Goal: Find specific page/section: Find specific page/section

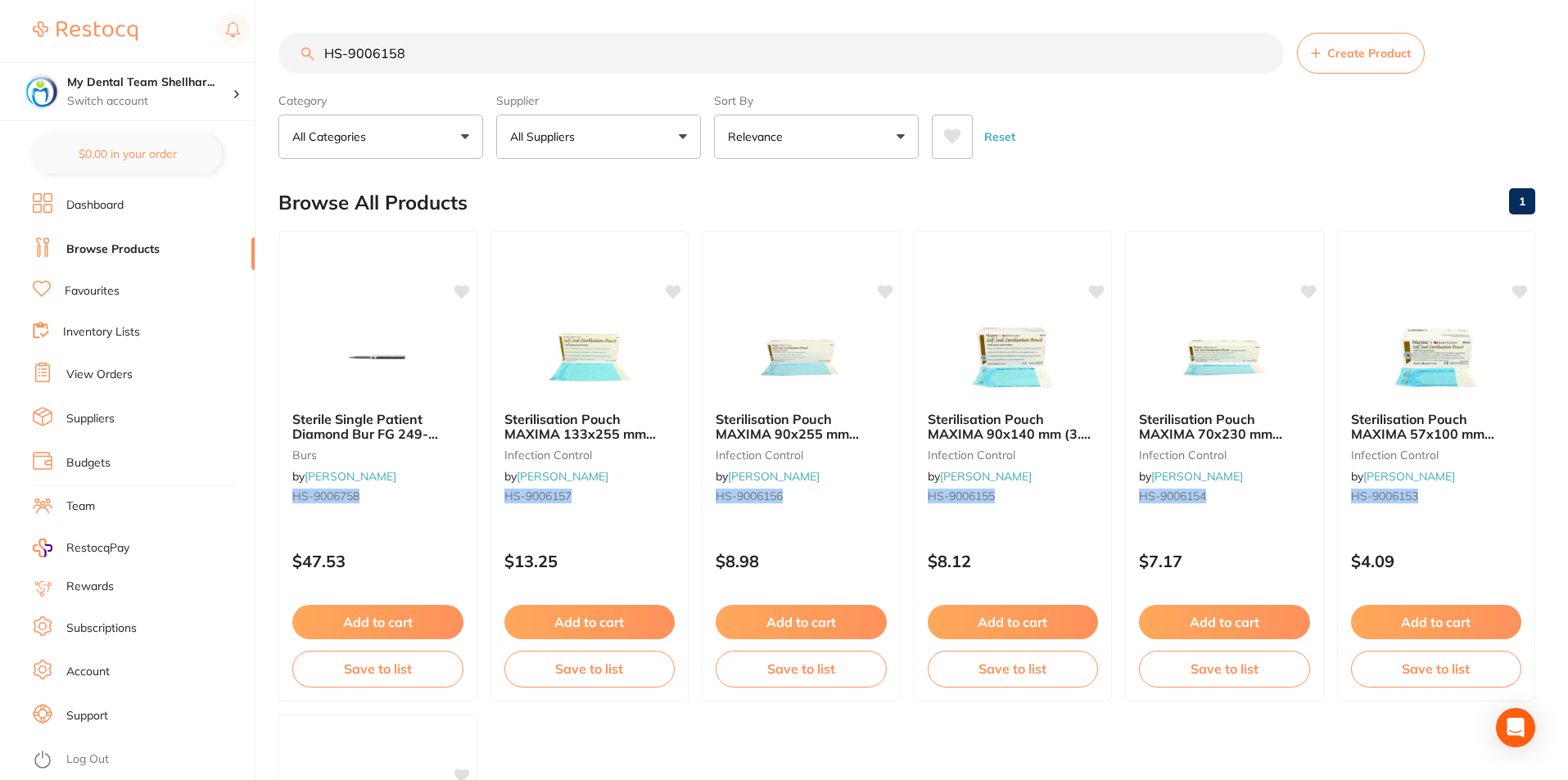
click at [531, 52] on input "HS-9006158" at bounding box center [781, 54] width 1005 height 41
paste input "CT-9002733"
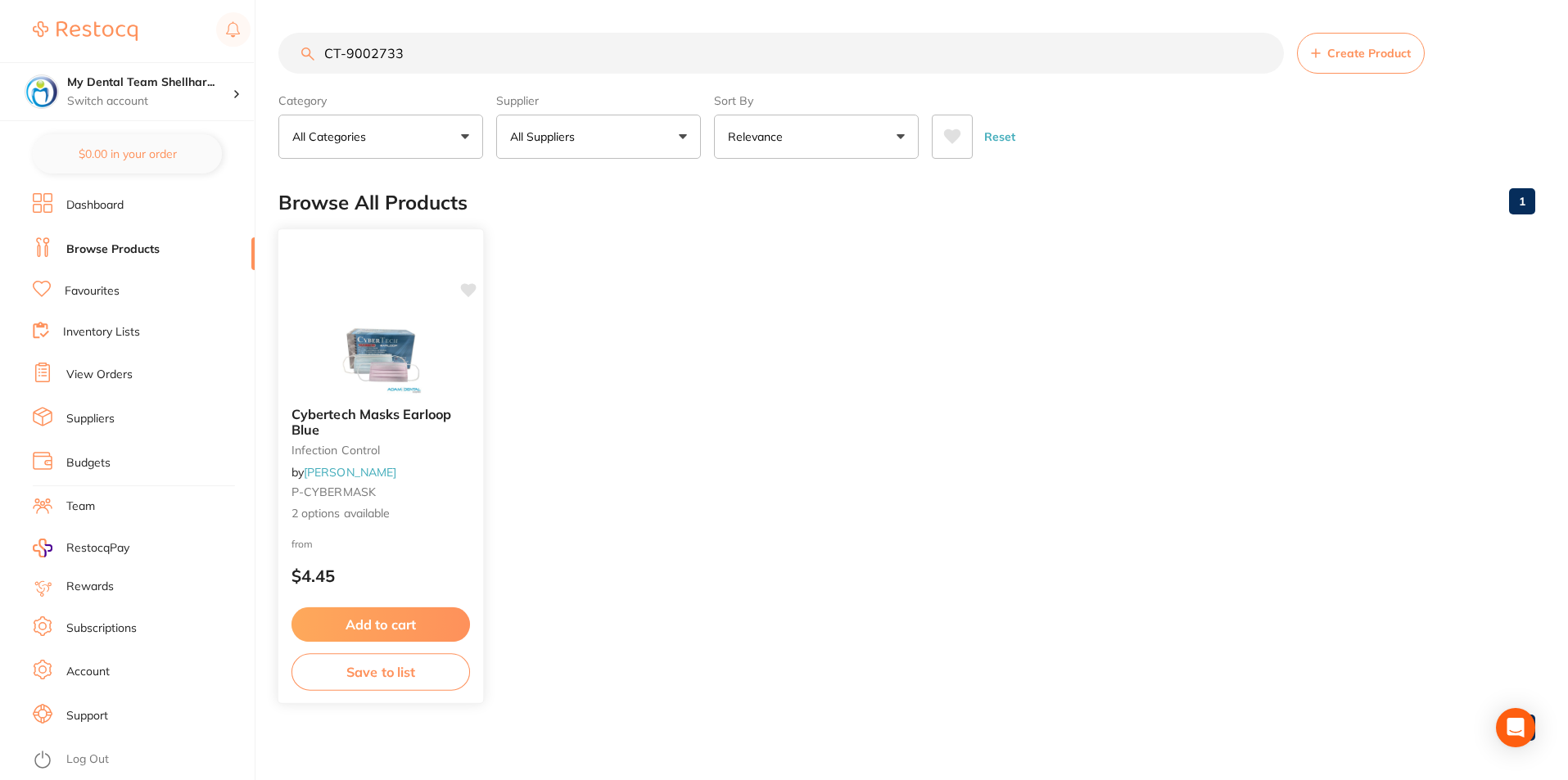
click at [396, 366] on img at bounding box center [380, 352] width 107 height 82
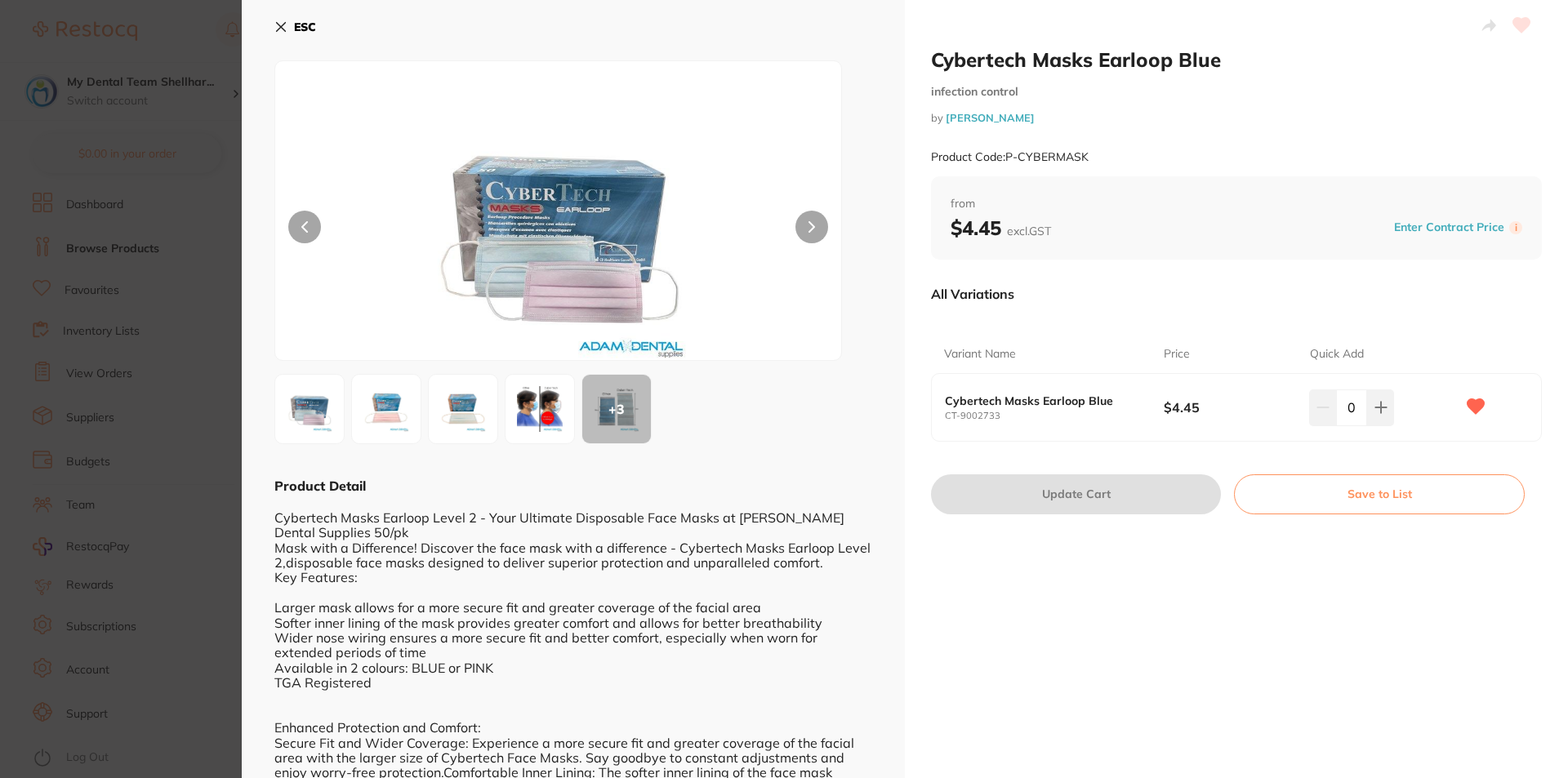
drag, startPoint x: 182, startPoint y: 230, endPoint x: 195, endPoint y: 217, distance: 18.4
click at [182, 230] on section "Cybertech Masks Earloop Blue infection control by [PERSON_NAME] Product Code: P…" at bounding box center [784, 389] width 1568 height 778
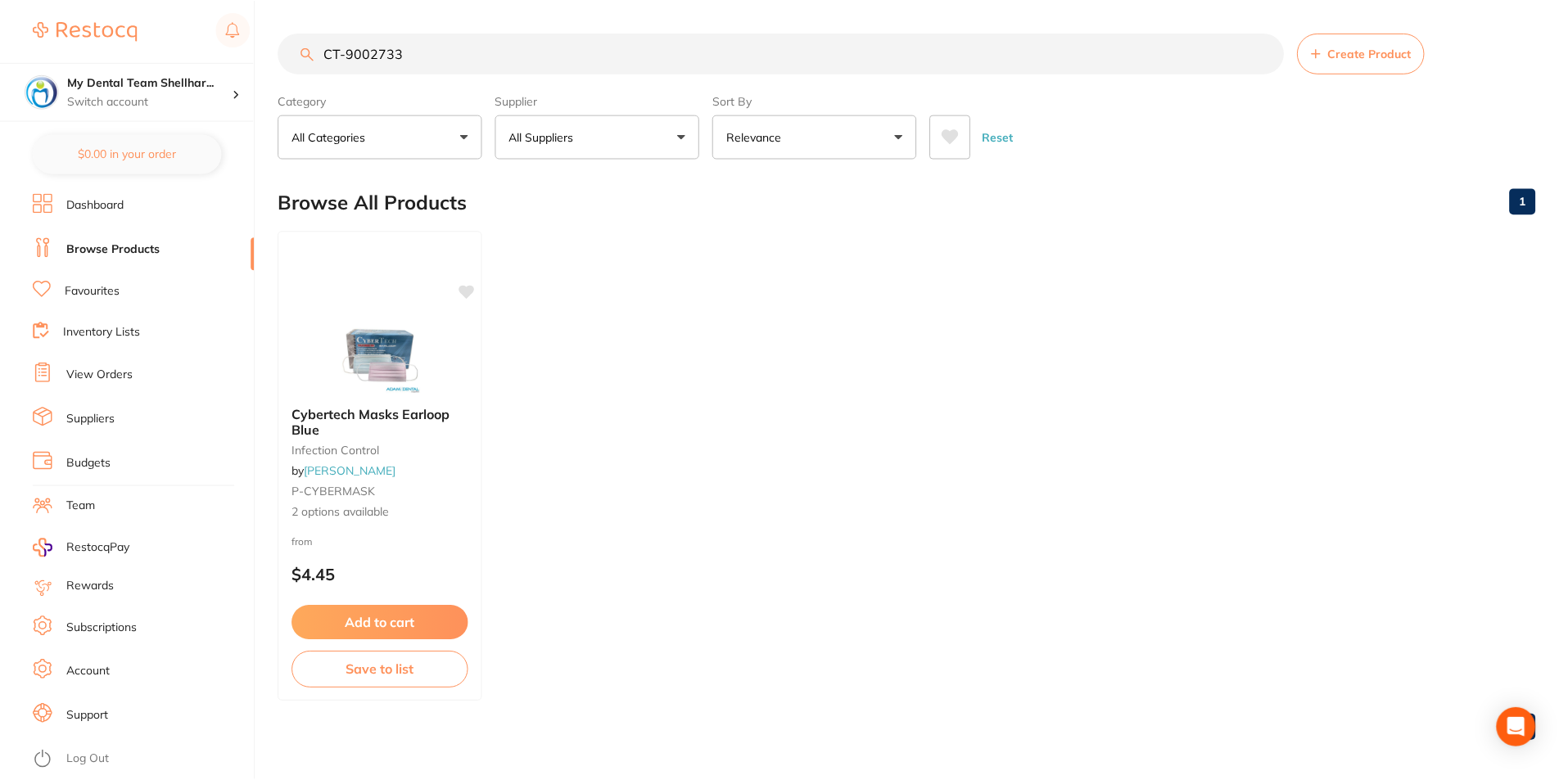
scroll to position [6, 0]
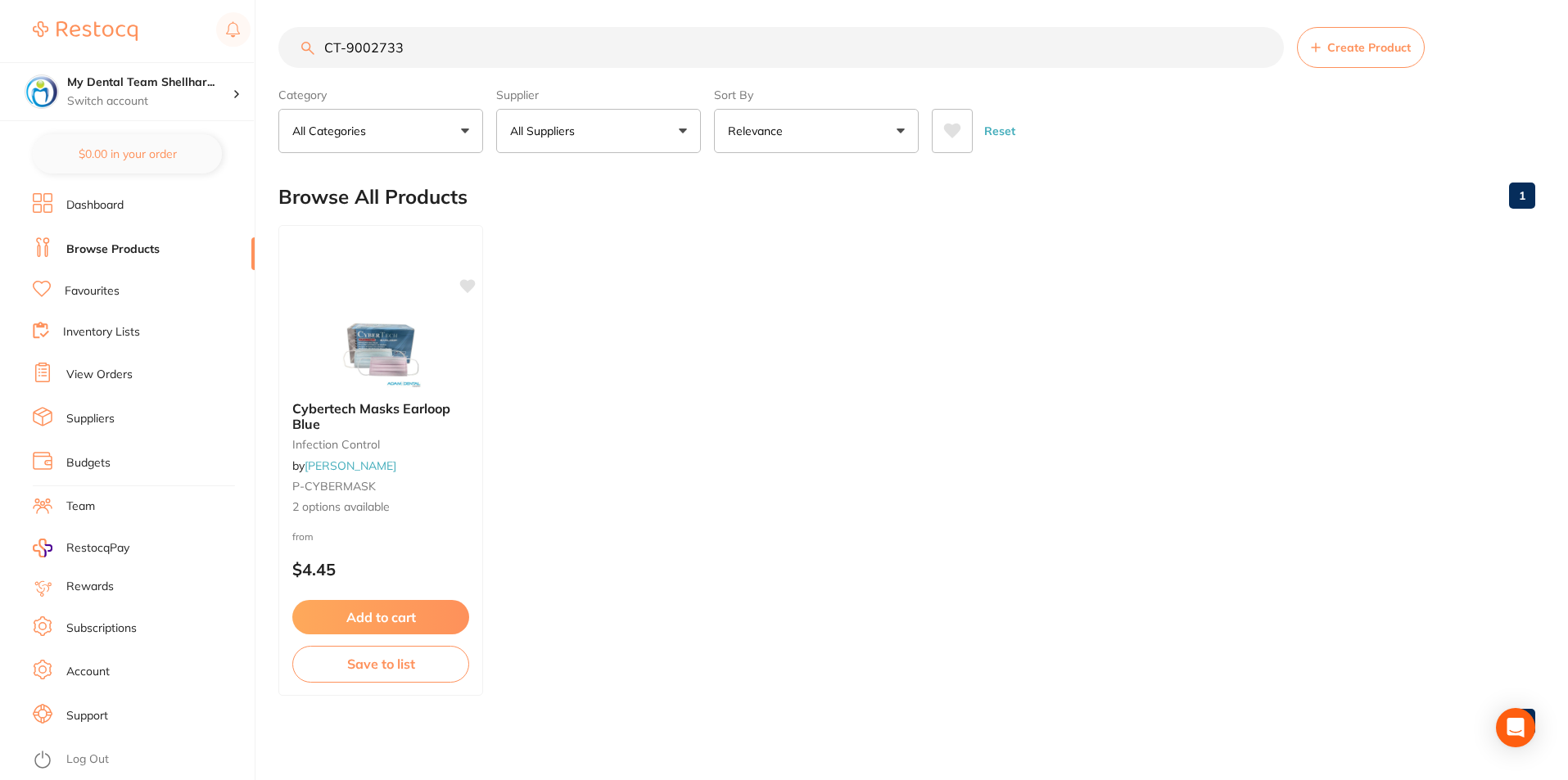
click at [365, 51] on input "CT-9002733" at bounding box center [781, 48] width 1005 height 41
paste input "HS-9009068"
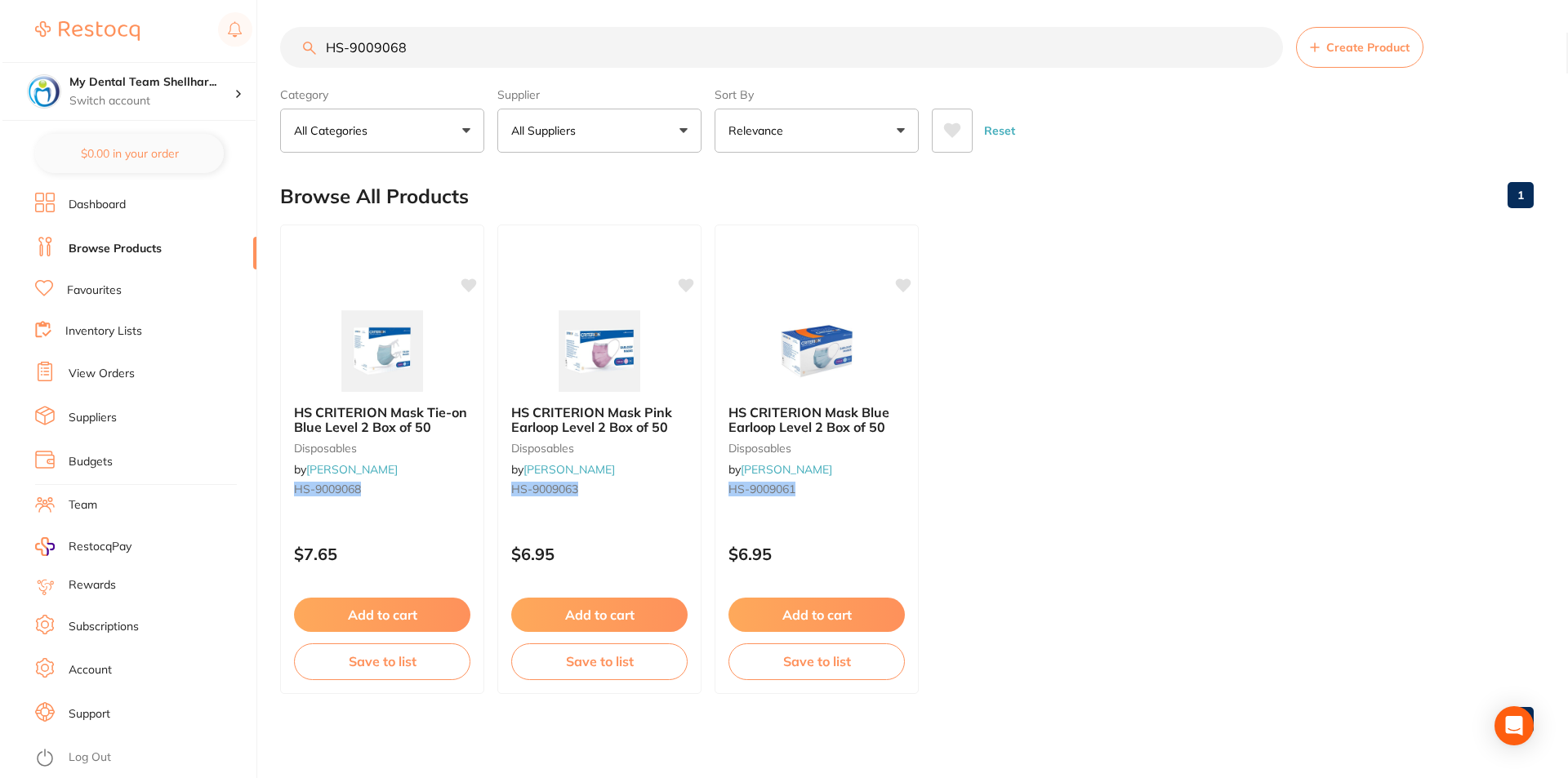
scroll to position [0, 0]
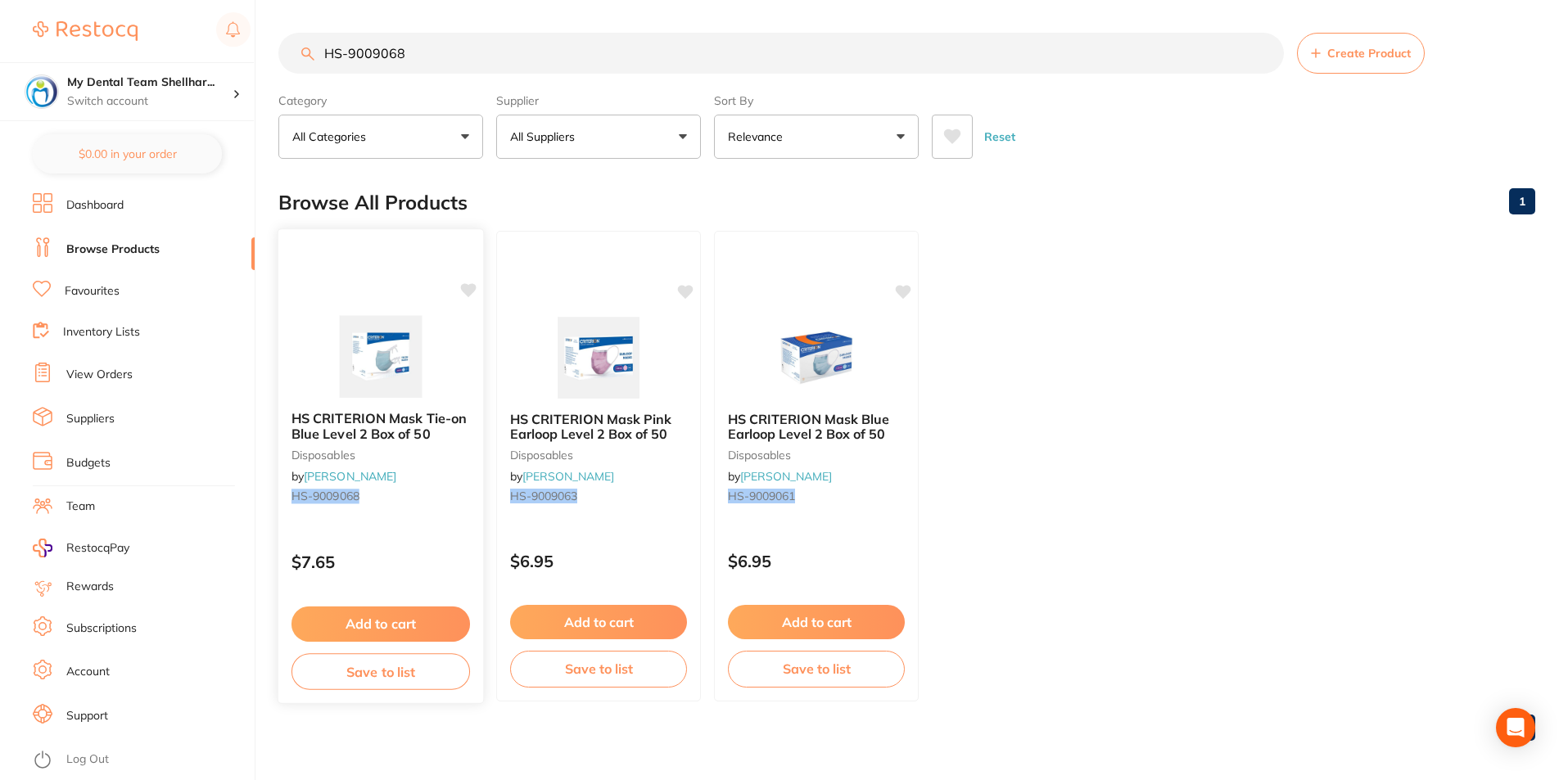
click at [366, 335] on img at bounding box center [380, 356] width 107 height 82
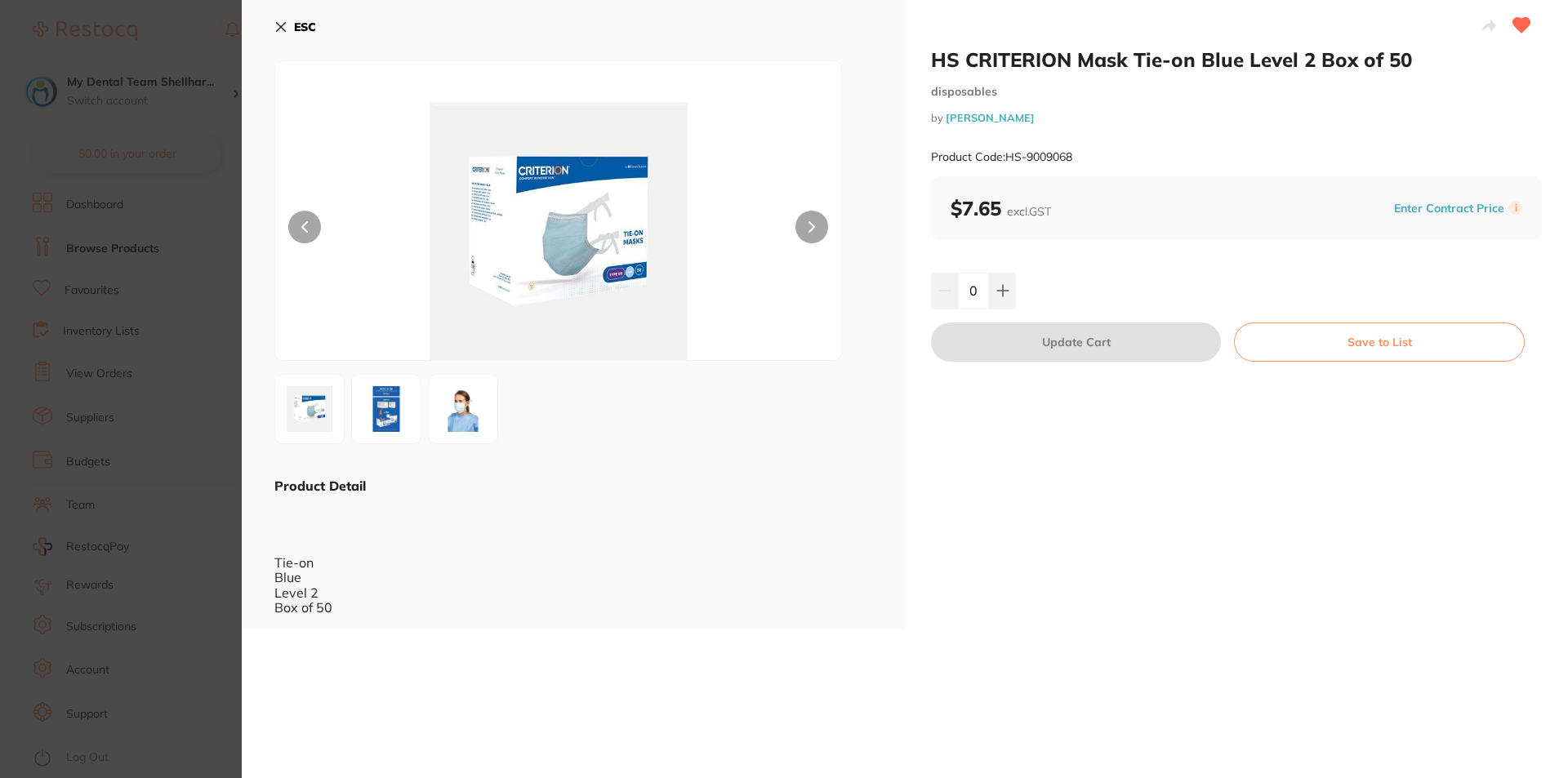
click at [295, 31] on b "ESC" at bounding box center [305, 26] width 22 height 14
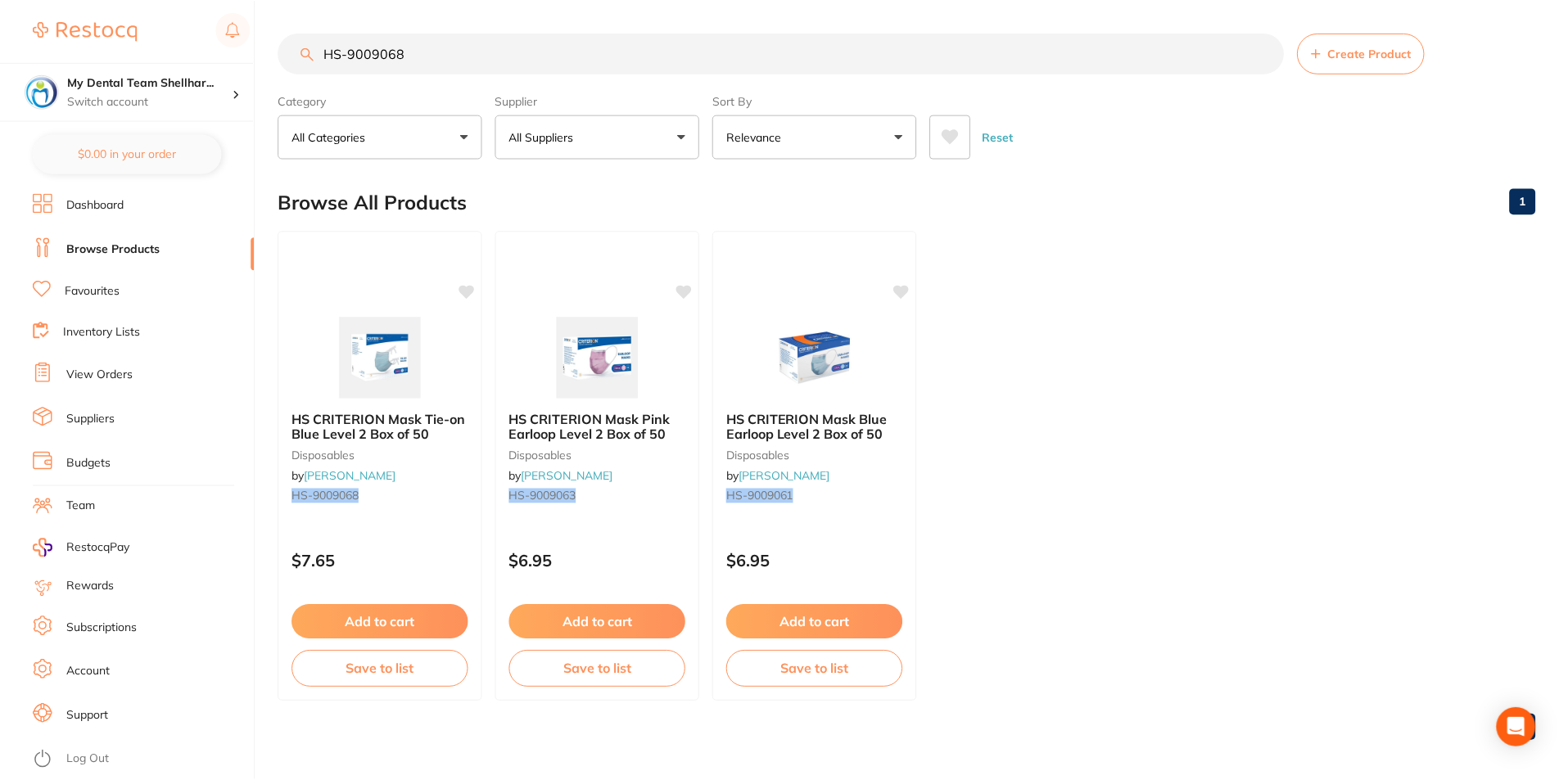
scroll to position [6, 0]
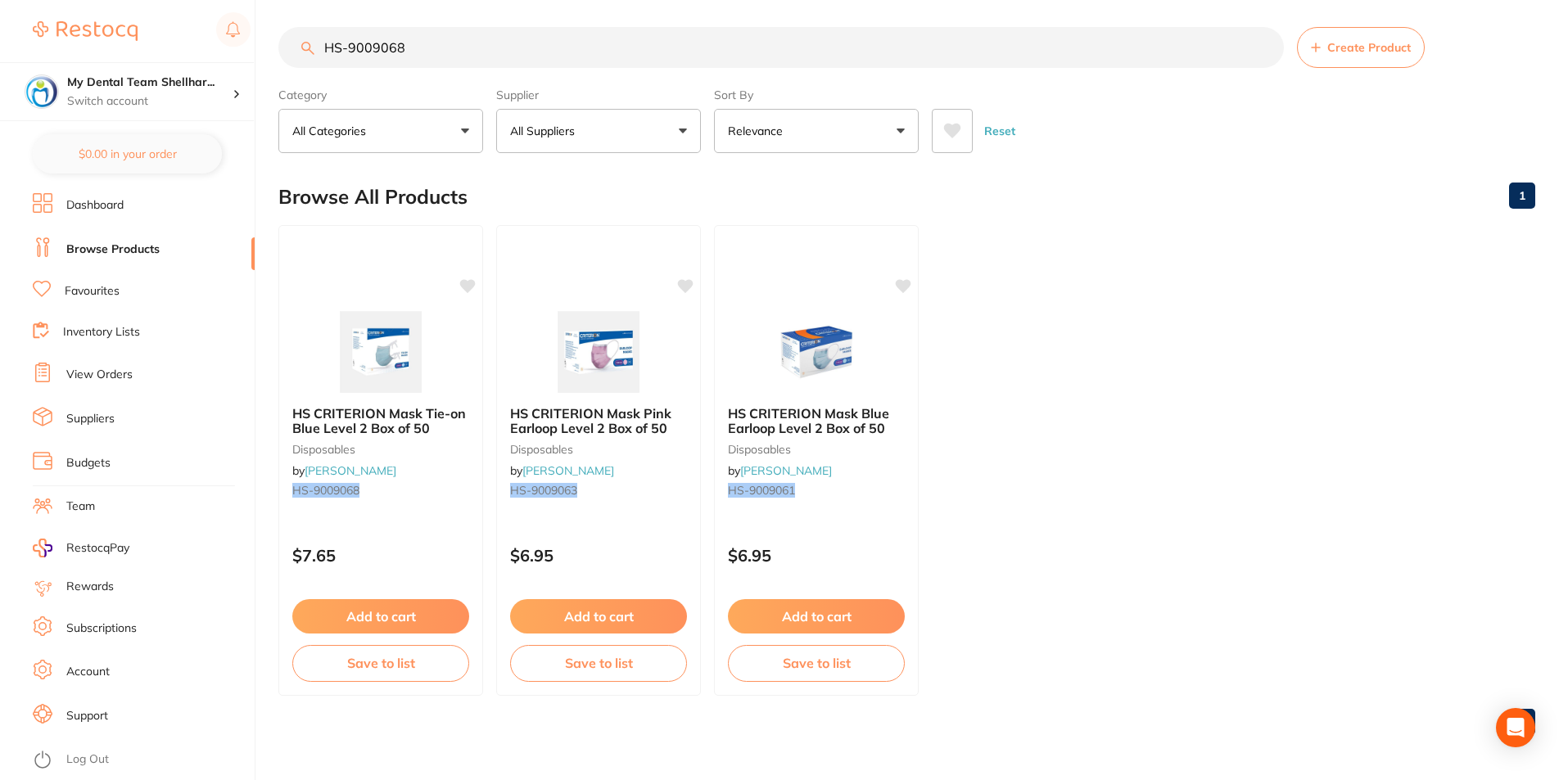
click at [450, 57] on input "HS-9009068" at bounding box center [781, 48] width 1005 height 41
paste input "MK0500"
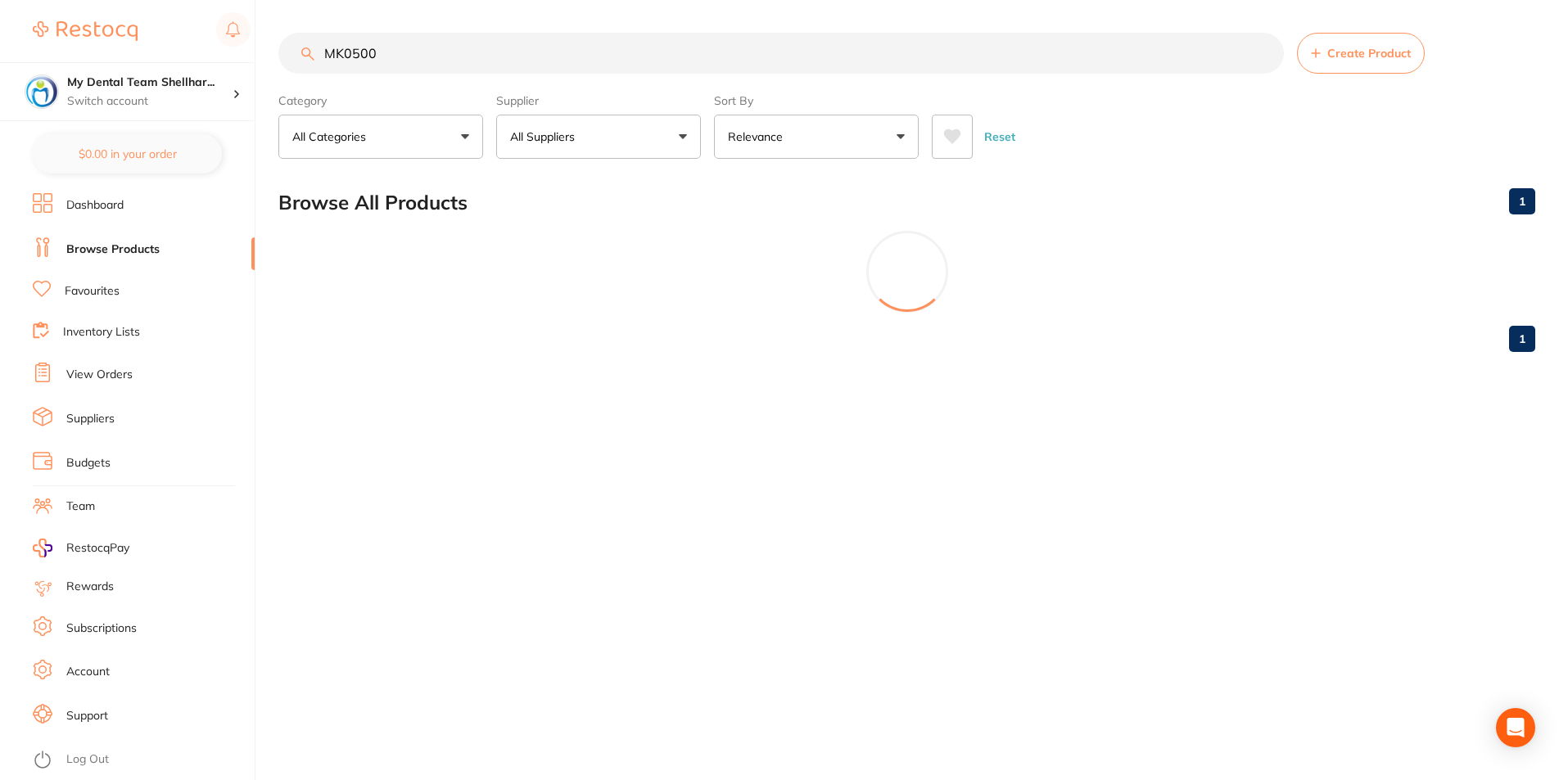
scroll to position [0, 0]
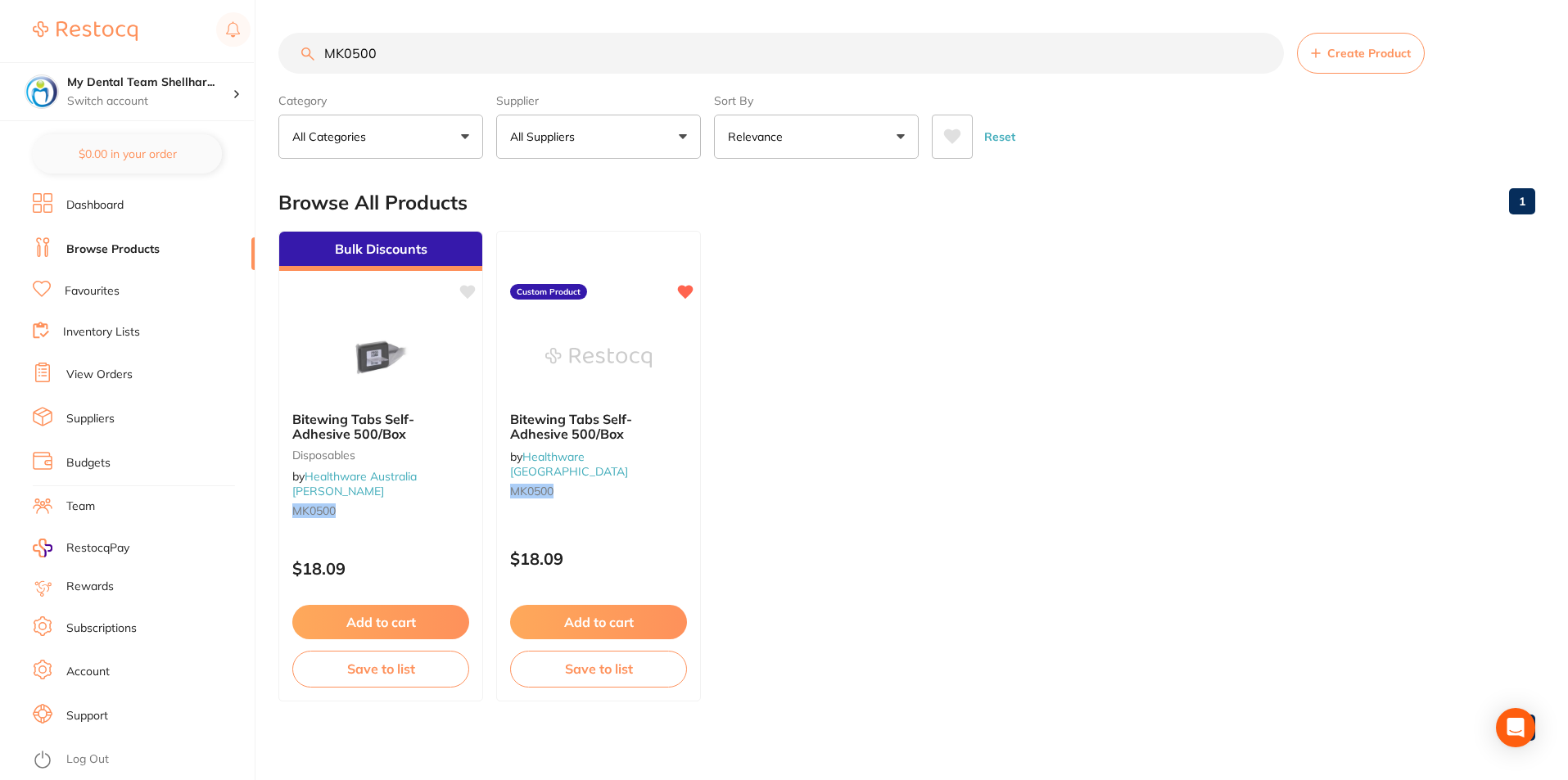
click at [635, 59] on input "MK0500" at bounding box center [781, 54] width 1005 height 41
paste input "DMXE2"
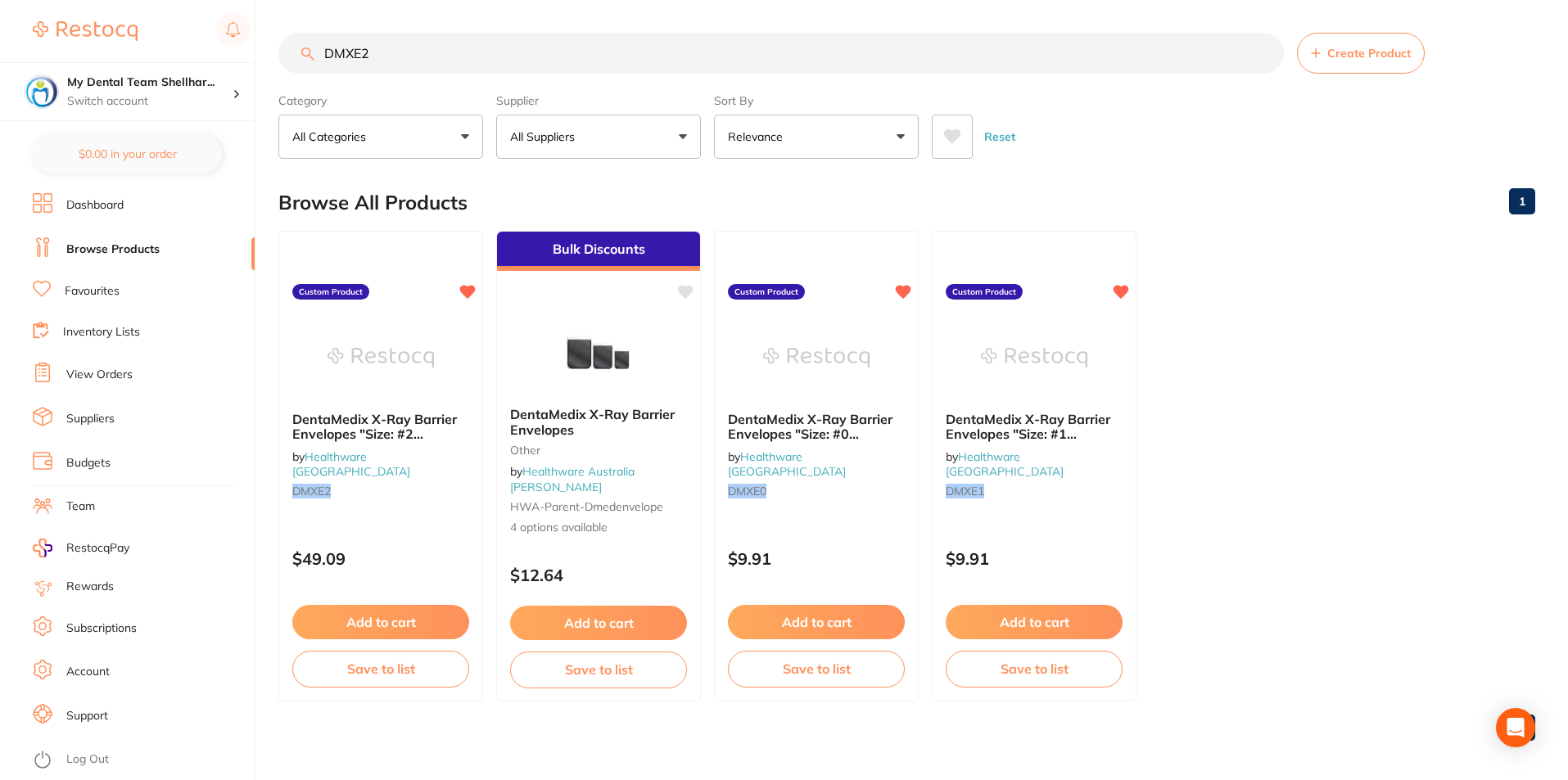
click at [684, 71] on input "DMXE2" at bounding box center [781, 54] width 1005 height 41
paste input "1"
click at [545, 71] on input "DMXE1" at bounding box center [781, 54] width 1005 height 41
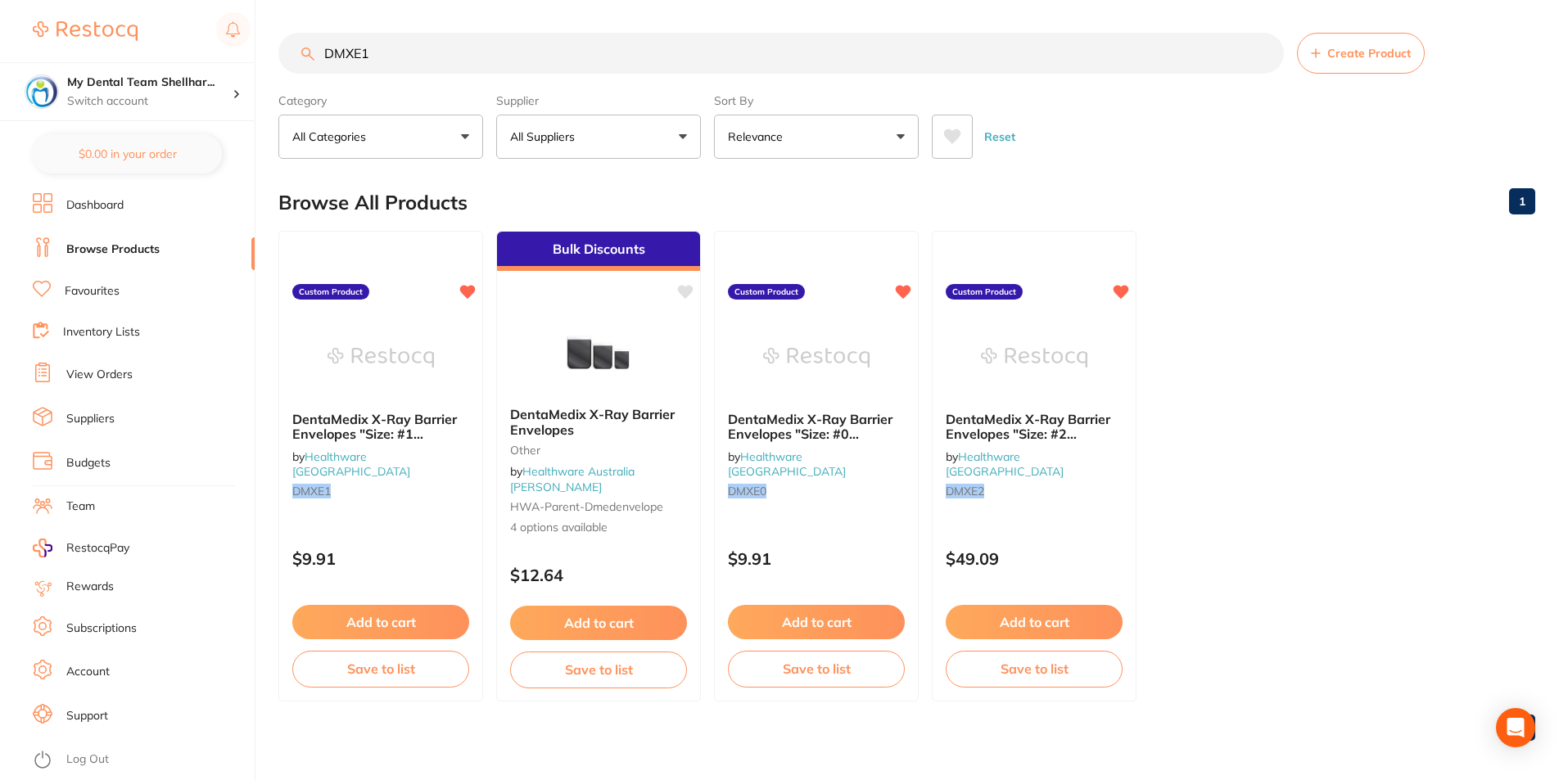
click at [544, 71] on input "DMXE1" at bounding box center [781, 54] width 1005 height 41
paste input "0"
type input "DMXE0"
